Goal: Information Seeking & Learning: Learn about a topic

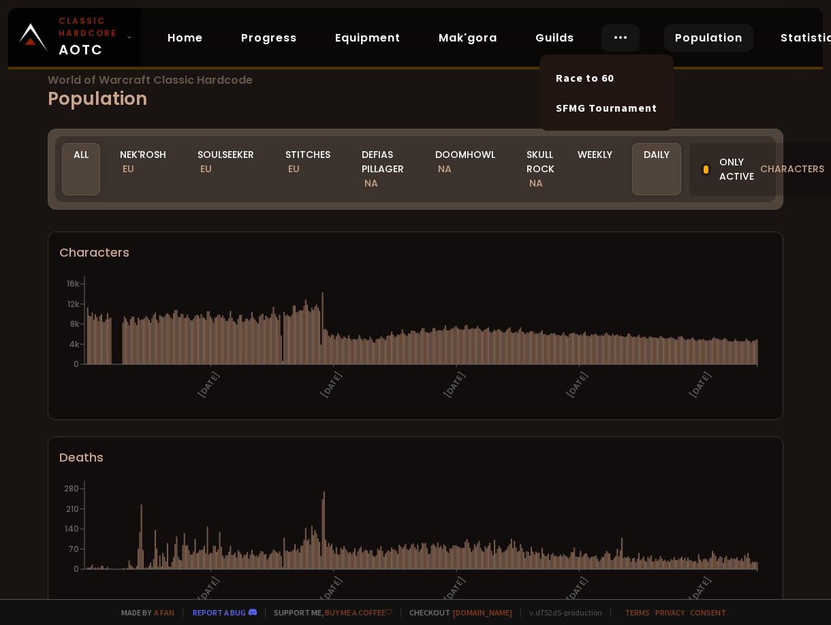
click at [619, 33] on icon at bounding box center [621, 37] width 16 height 16
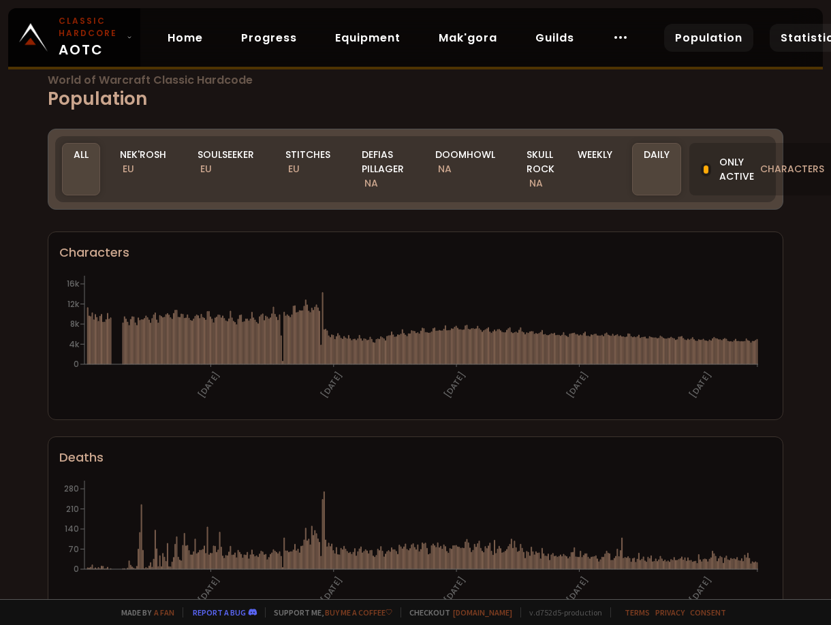
click at [831, 29] on link "Statistics" at bounding box center [811, 38] width 82 height 28
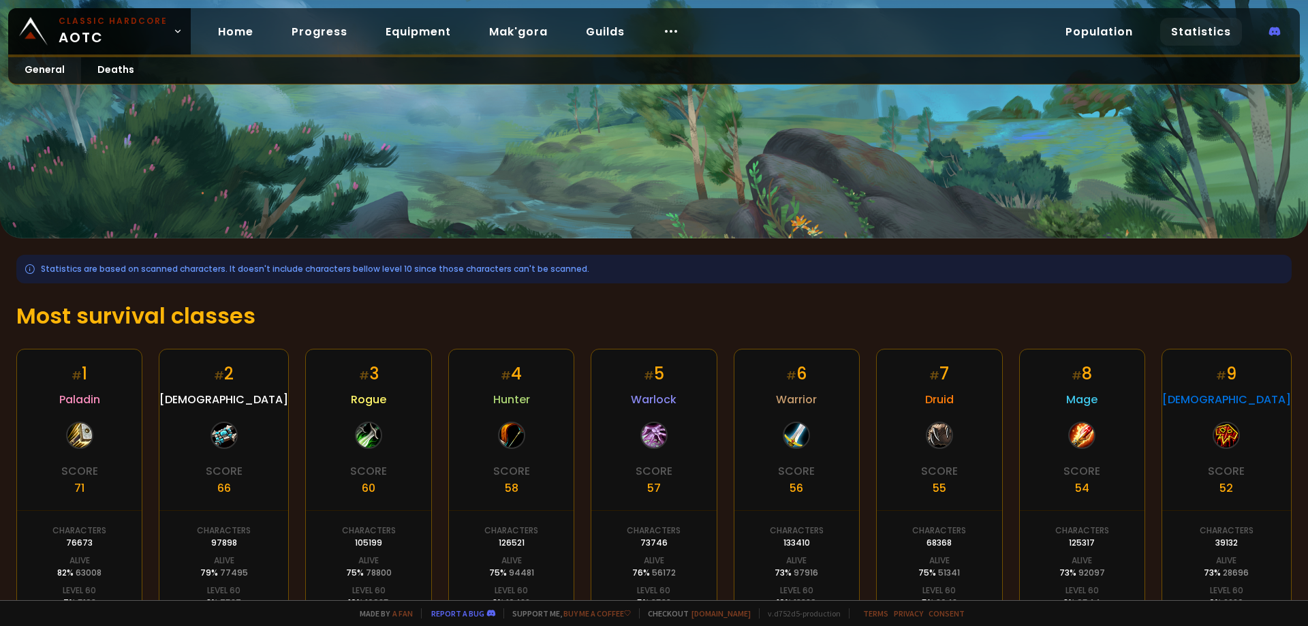
click at [831, 36] on link "Statistics" at bounding box center [1201, 32] width 82 height 28
click at [831, 26] on link "Population" at bounding box center [1099, 32] width 89 height 28
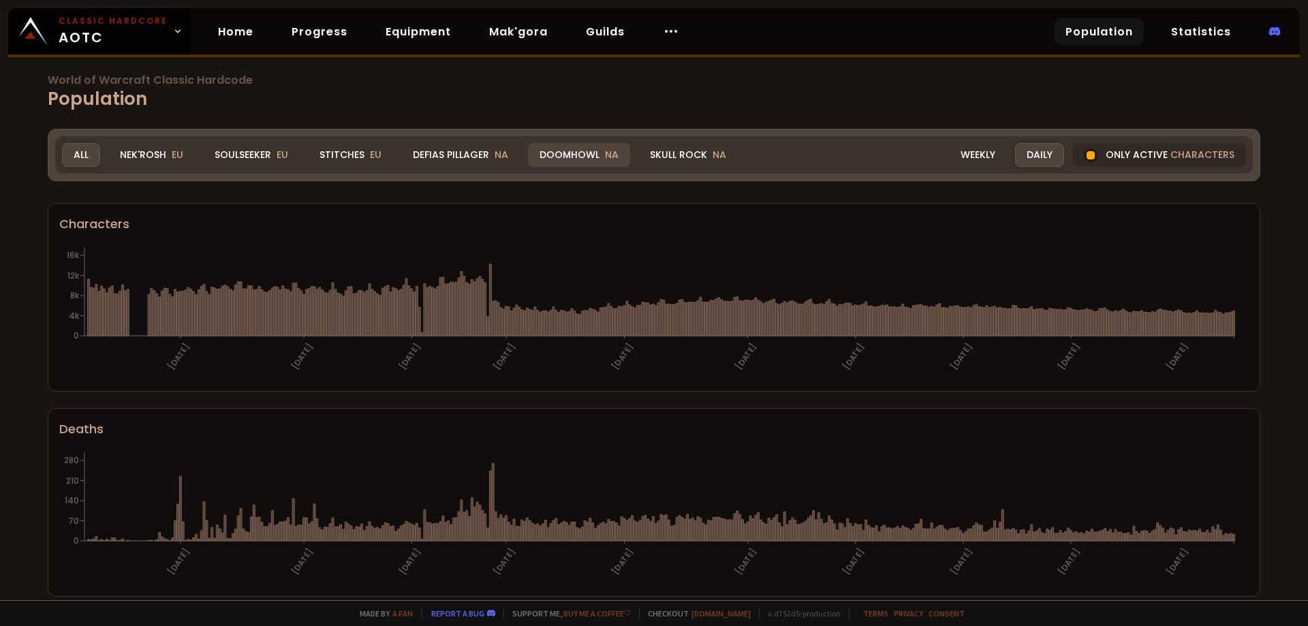
click at [586, 152] on div "Doomhowl NA" at bounding box center [579, 155] width 102 height 24
